Goal: Communication & Community: Answer question/provide support

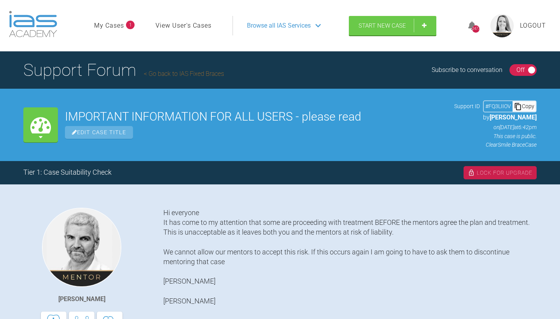
click at [190, 77] on link "Go back to IAS Fixed Braces" at bounding box center [184, 73] width 80 height 7
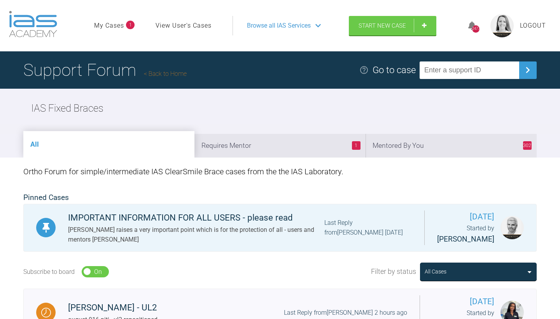
click at [437, 157] on li "302 Mentored By You" at bounding box center [450, 146] width 171 height 24
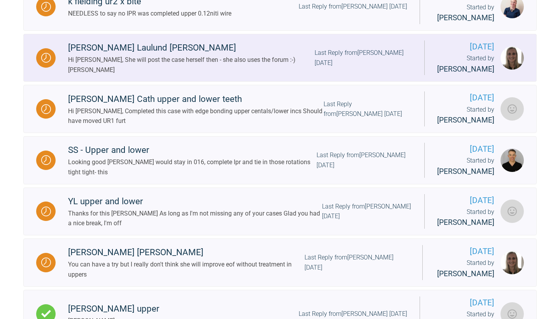
scroll to position [357, 0]
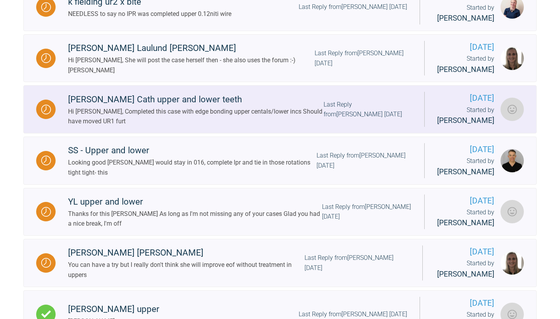
click at [267, 126] on div "Hi [PERSON_NAME], Completed this case with edge bonding upper centals/lower inc…" at bounding box center [195, 117] width 255 height 20
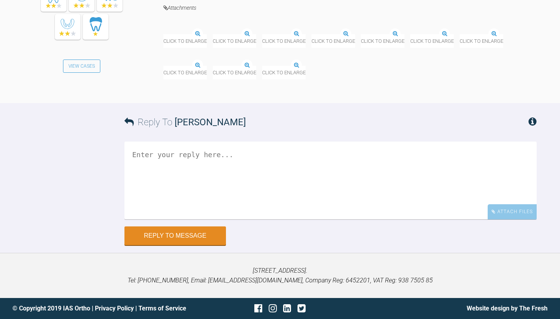
scroll to position [5210, 0]
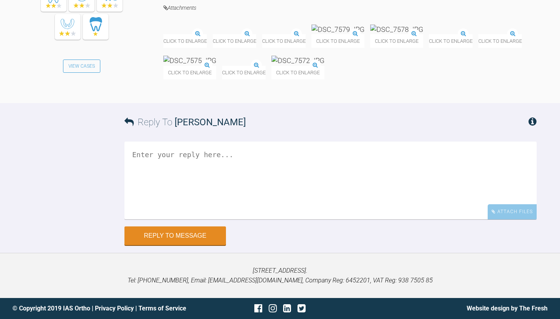
click at [213, 35] on img at bounding box center [213, 35] width 0 height 0
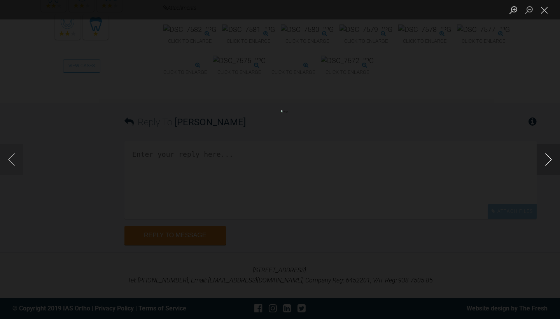
click at [548, 163] on button "Next image" at bounding box center [548, 159] width 23 height 31
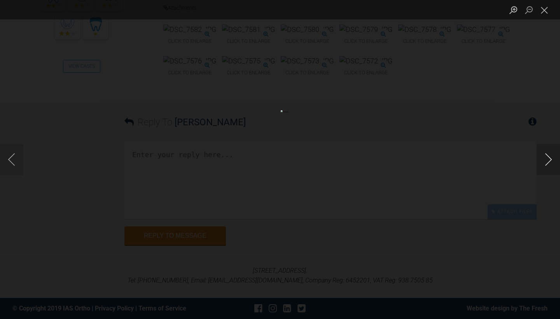
click at [548, 163] on button "Next image" at bounding box center [548, 159] width 23 height 31
click at [544, 12] on button "Close lightbox" at bounding box center [545, 10] width 16 height 14
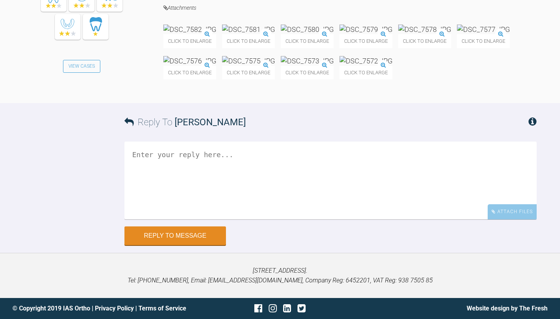
scroll to position [5485, 0]
click at [164, 156] on textarea at bounding box center [330, 181] width 412 height 78
type textarea "h"
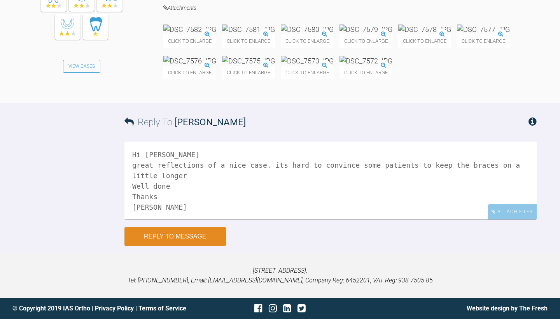
type textarea "Hi [PERSON_NAME] great reflections of a nice case. its hard to convince some pa…"
click at [138, 234] on button "Reply to Message" at bounding box center [174, 236] width 101 height 19
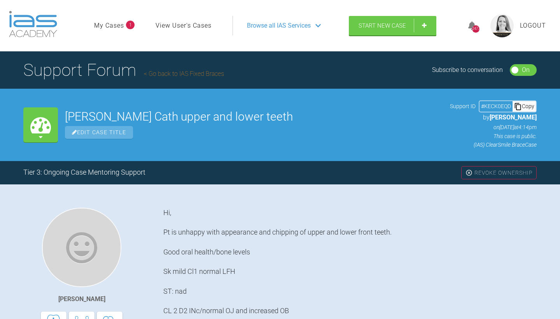
scroll to position [0, 0]
click at [179, 77] on link "Go back to IAS Fixed Braces" at bounding box center [184, 73] width 80 height 7
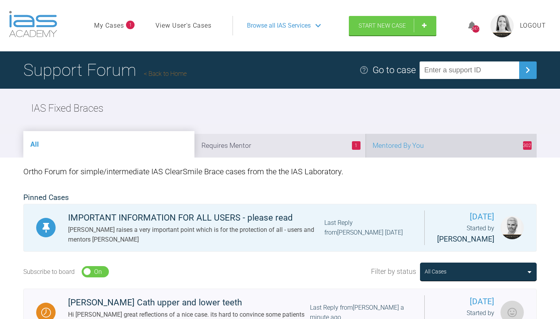
click at [461, 157] on li "302 Mentored By You" at bounding box center [450, 146] width 171 height 24
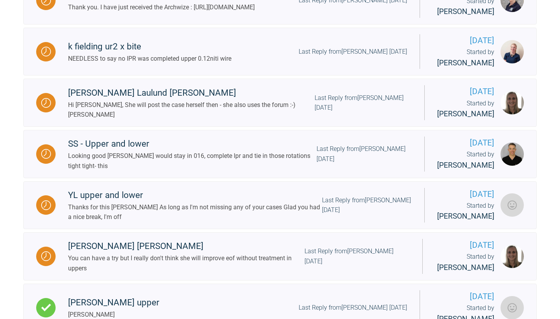
scroll to position [374, 0]
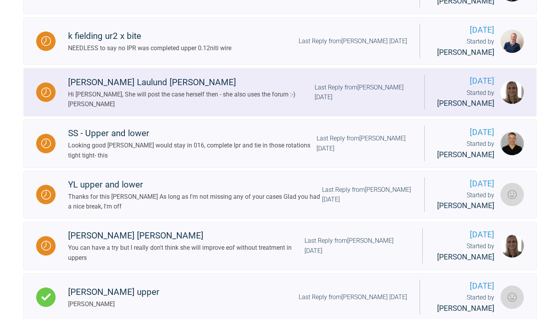
click at [320, 102] on div "Last Reply from [PERSON_NAME] [DATE]" at bounding box center [363, 92] width 97 height 20
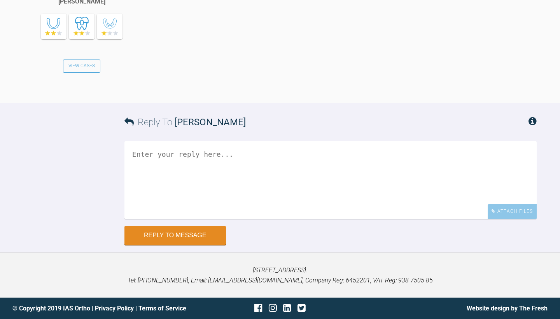
scroll to position [2082, 0]
click at [231, 219] on textarea at bounding box center [330, 180] width 412 height 78
type textarea "perfect thanks [PERSON_NAME] :)"
click at [169, 245] on button "Reply to Message" at bounding box center [174, 236] width 101 height 19
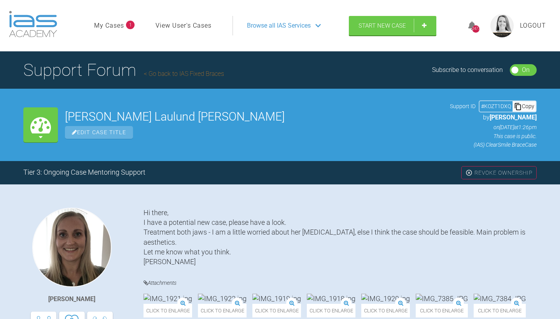
scroll to position [0, 0]
click at [210, 77] on link "Go back to IAS Fixed Braces" at bounding box center [184, 73] width 80 height 7
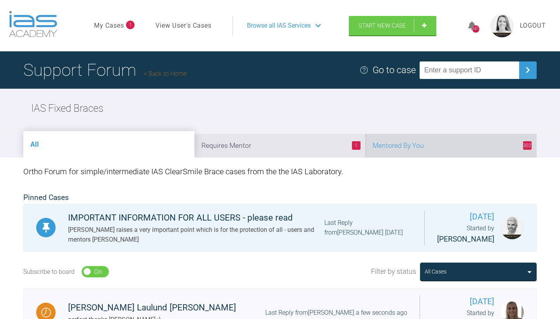
click at [466, 157] on li "302 Mentored By You" at bounding box center [450, 146] width 171 height 24
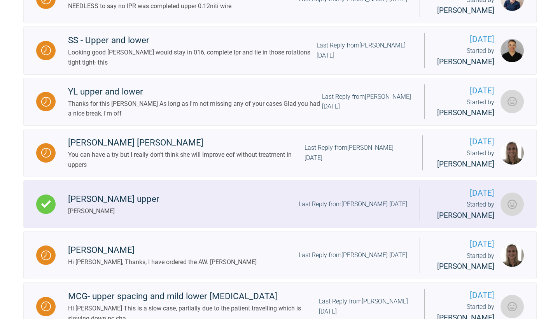
scroll to position [465, 0]
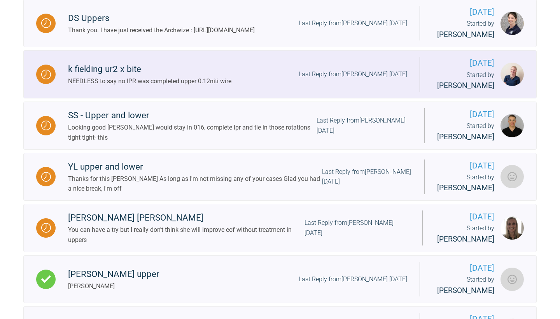
click at [341, 86] on div "k fielding ur2 x bite NEEDLESS to say no IPR was completed upper 0.12niti wire …" at bounding box center [238, 74] width 364 height 24
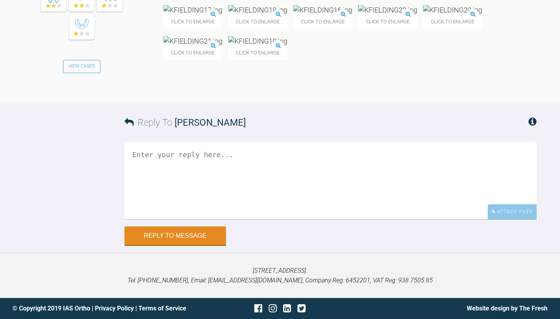
scroll to position [2855, 0]
click at [352, 15] on img at bounding box center [322, 10] width 59 height 10
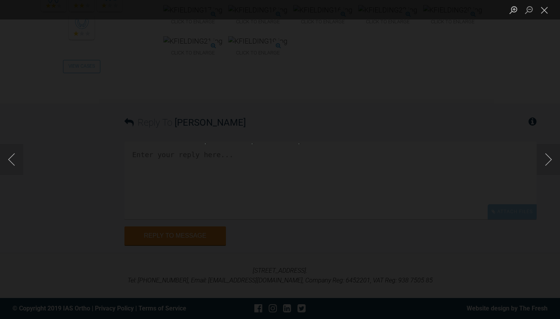
click at [277, 163] on img "Lightbox" at bounding box center [280, 159] width 56 height 32
click at [544, 13] on button "Close lightbox" at bounding box center [545, 10] width 16 height 14
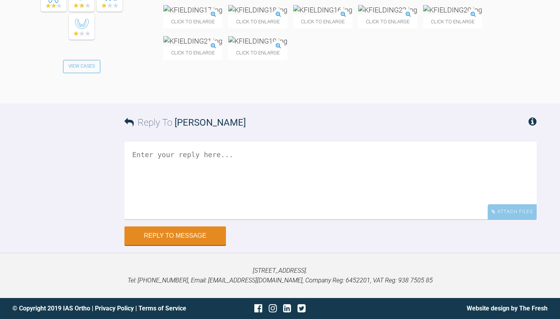
click at [243, 219] on textarea at bounding box center [330, 181] width 412 height 78
click at [210, 219] on textarea at bounding box center [330, 181] width 412 height 78
click at [287, 46] on img at bounding box center [257, 41] width 59 height 10
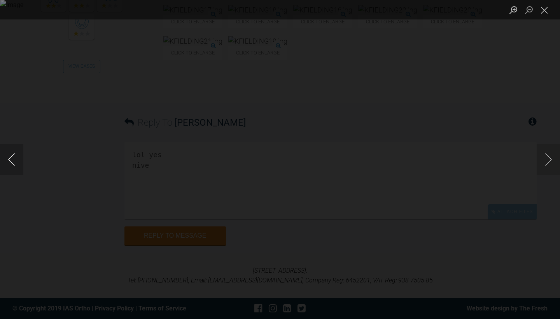
click at [15, 157] on button "Previous image" at bounding box center [11, 159] width 23 height 31
click at [547, 9] on button "Close lightbox" at bounding box center [545, 10] width 16 height 14
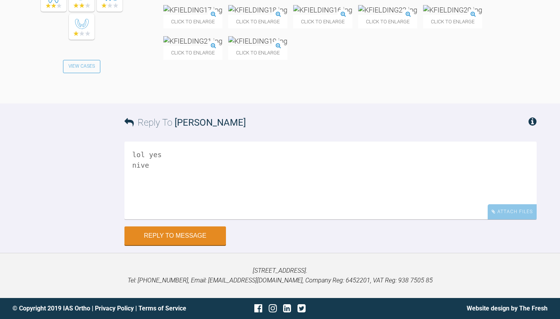
click at [164, 219] on textarea "lol yes nive" at bounding box center [330, 181] width 412 height 78
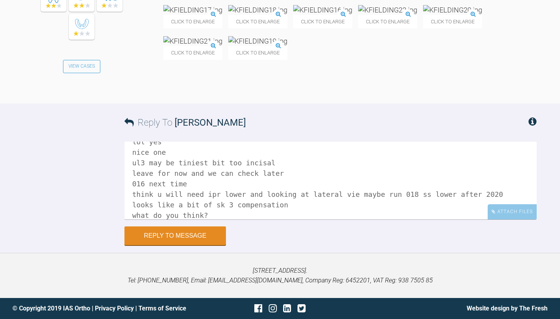
scroll to position [23, 0]
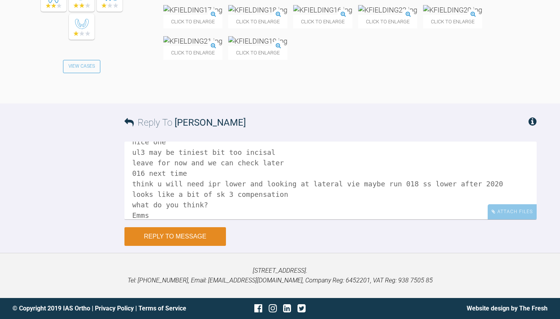
type textarea "lol yes nice one ul3 may be tiniest bit too incisal leave for now and we can ch…"
click at [175, 234] on button "Reply to Message" at bounding box center [174, 236] width 101 height 19
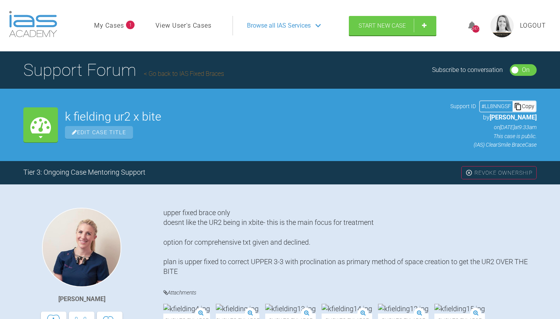
scroll to position [0, 0]
click at [206, 77] on link "Go back to IAS Fixed Braces" at bounding box center [184, 73] width 80 height 7
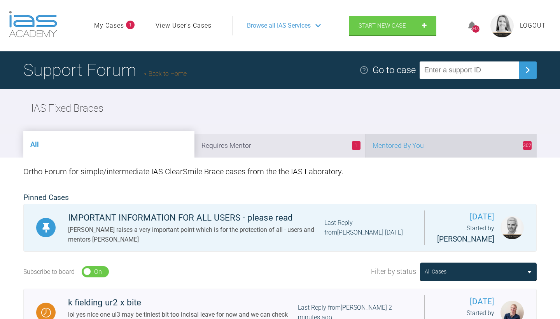
click at [429, 157] on li "302 Mentored By You" at bounding box center [450, 146] width 171 height 24
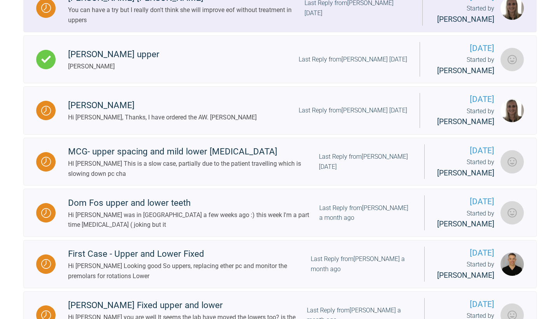
scroll to position [621, 0]
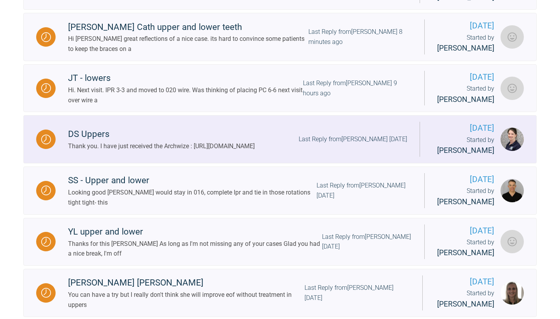
click at [344, 144] on div "Last Reply from [PERSON_NAME] [DATE]" at bounding box center [353, 139] width 108 height 10
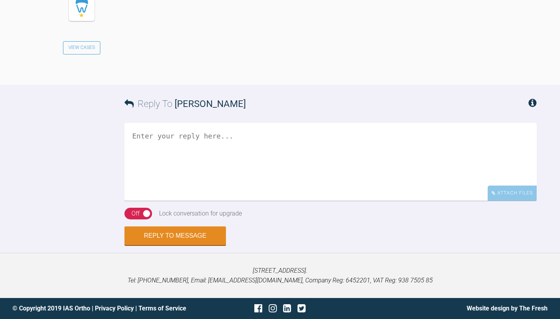
scroll to position [2194, 0]
click at [140, 201] on textarea at bounding box center [330, 162] width 412 height 78
click at [213, 201] on textarea "Ohh [PERSON_NAME] that's a Hughe increase in" at bounding box center [330, 162] width 412 height 78
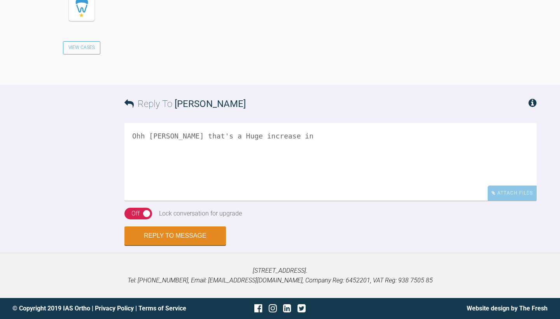
click at [266, 201] on textarea "Ohh [PERSON_NAME] that's a Huge increase in" at bounding box center [330, 162] width 412 height 78
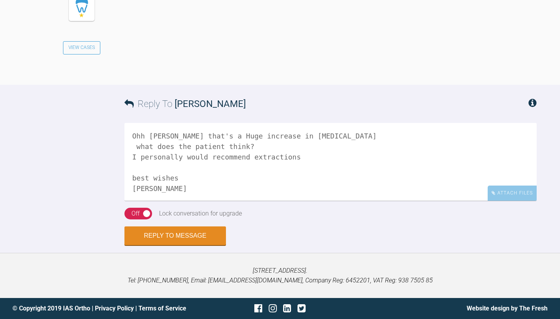
type textarea "Ohh [PERSON_NAME] that's a Huge increase in [MEDICAL_DATA] what does the patien…"
click at [133, 219] on div "Off" at bounding box center [135, 213] width 8 height 10
click at [150, 246] on button "Reply to Message" at bounding box center [174, 236] width 101 height 19
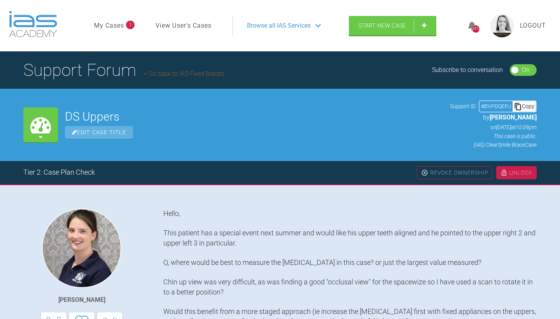
scroll to position [0, 0]
click at [180, 77] on link "Go back to IAS Fixed Braces" at bounding box center [184, 73] width 80 height 7
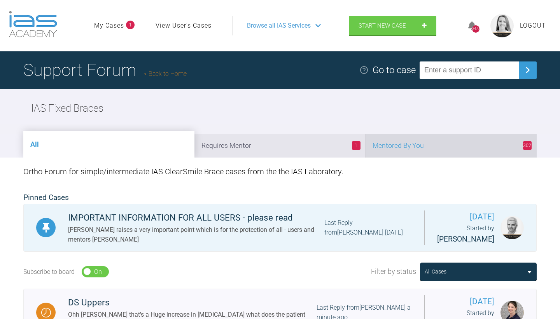
click at [430, 157] on li "302 Mentored By You" at bounding box center [450, 146] width 171 height 24
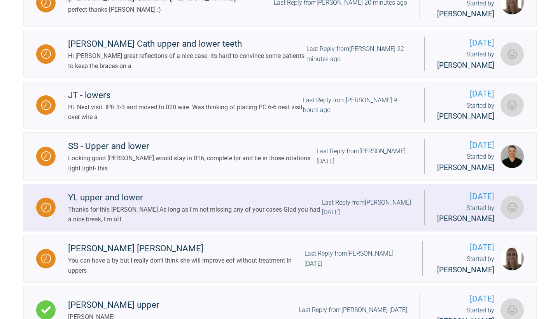
scroll to position [359, 0]
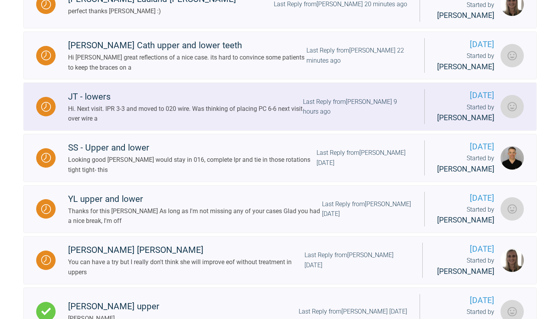
click at [342, 117] on div "Last Reply from [PERSON_NAME] 9 hours ago" at bounding box center [357, 107] width 109 height 20
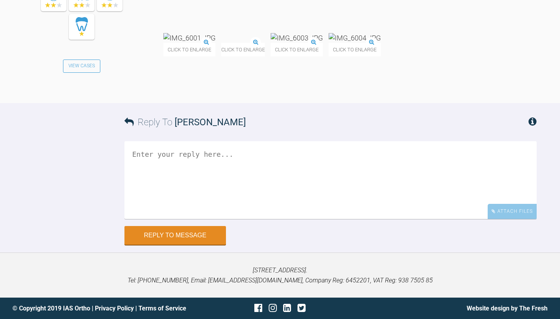
scroll to position [3810, 0]
click at [213, 43] on img at bounding box center [189, 38] width 52 height 10
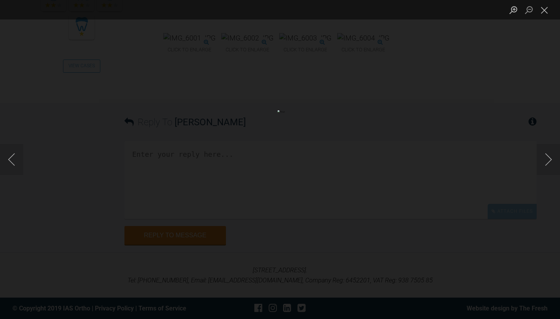
scroll to position [3809, 0]
click at [546, 161] on button "Next image" at bounding box center [548, 159] width 23 height 31
click at [546, 10] on button "Close lightbox" at bounding box center [545, 10] width 16 height 14
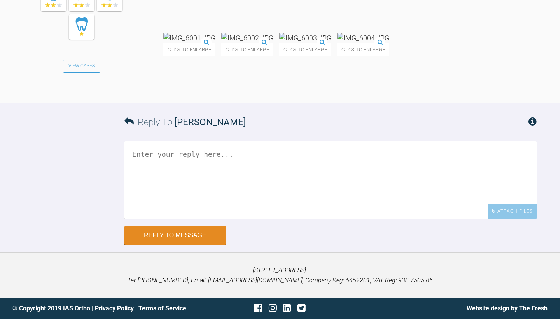
scroll to position [3998, 0]
click at [270, 163] on textarea at bounding box center [330, 180] width 412 height 78
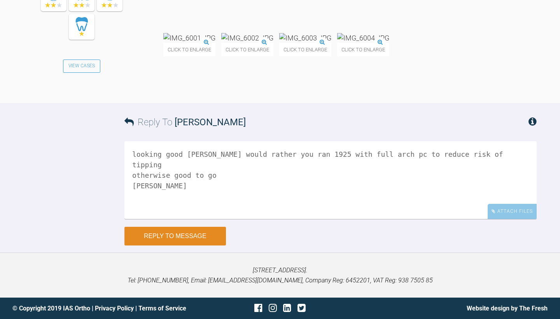
type textarea "looking good [PERSON_NAME] would rather you ran 1925 with full arch pc to reduc…"
click at [176, 237] on button "Reply to Message" at bounding box center [174, 236] width 101 height 19
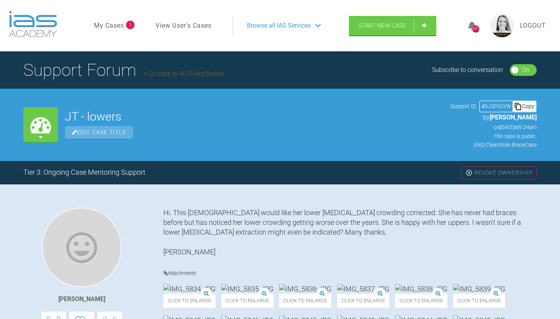
scroll to position [0, 0]
click at [195, 77] on link "Go back to IAS Fixed Braces" at bounding box center [184, 73] width 80 height 7
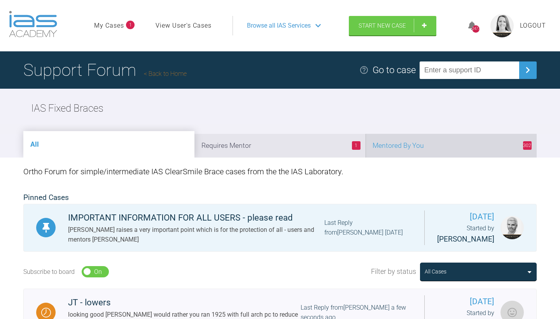
click at [448, 157] on li "302 Mentored By You" at bounding box center [450, 146] width 171 height 24
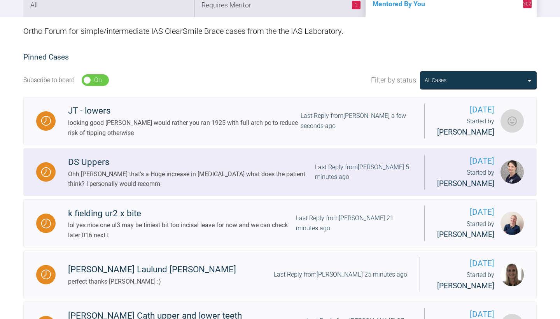
scroll to position [140, 0]
